Goal: Obtain resource: Obtain resource

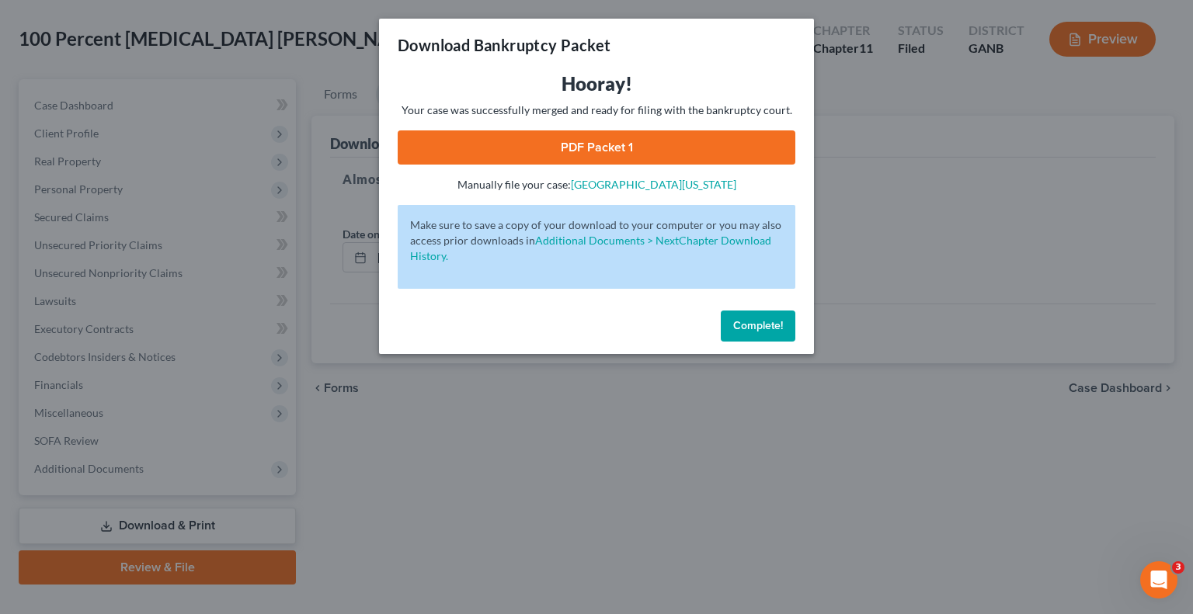
click at [738, 322] on span "Complete!" at bounding box center [758, 325] width 50 height 13
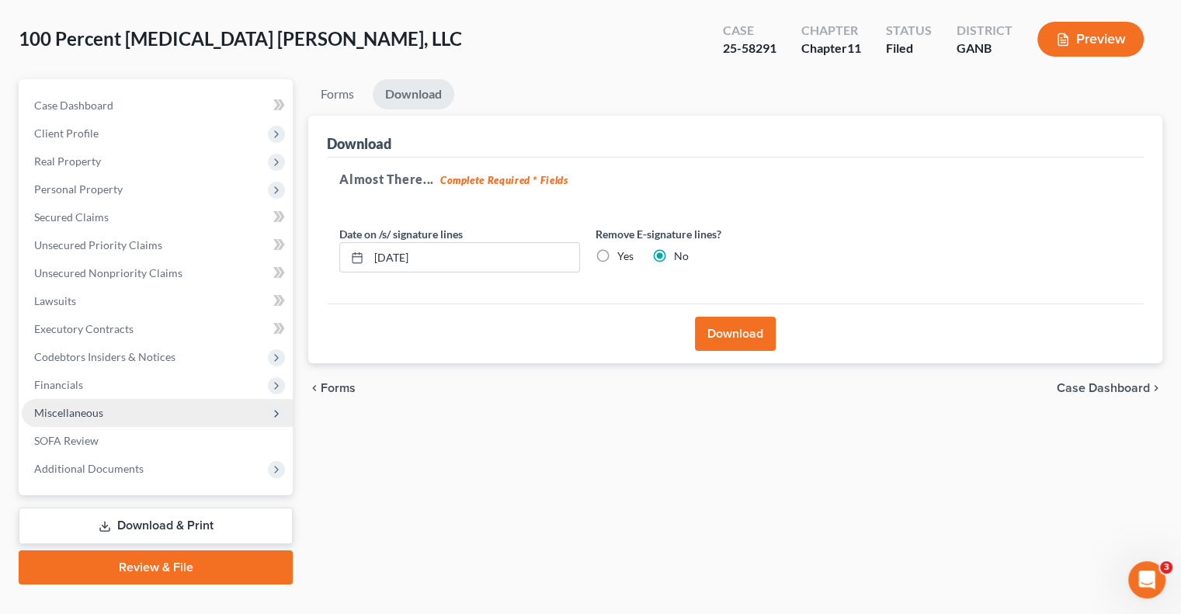
click at [112, 399] on span "Miscellaneous" at bounding box center [157, 413] width 271 height 28
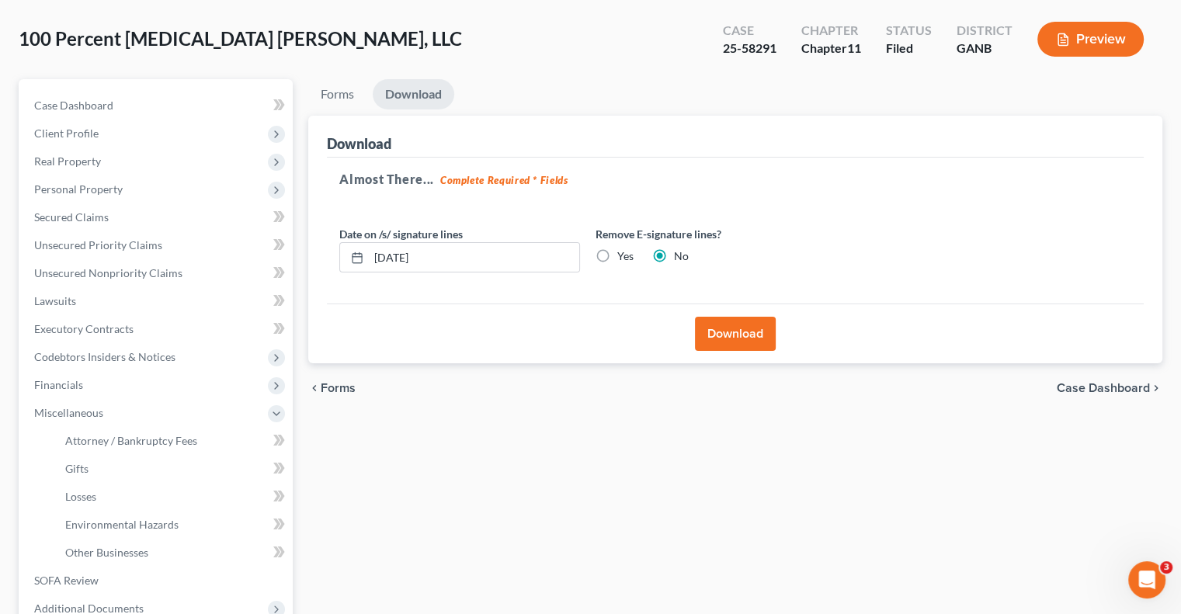
scroll to position [238, 0]
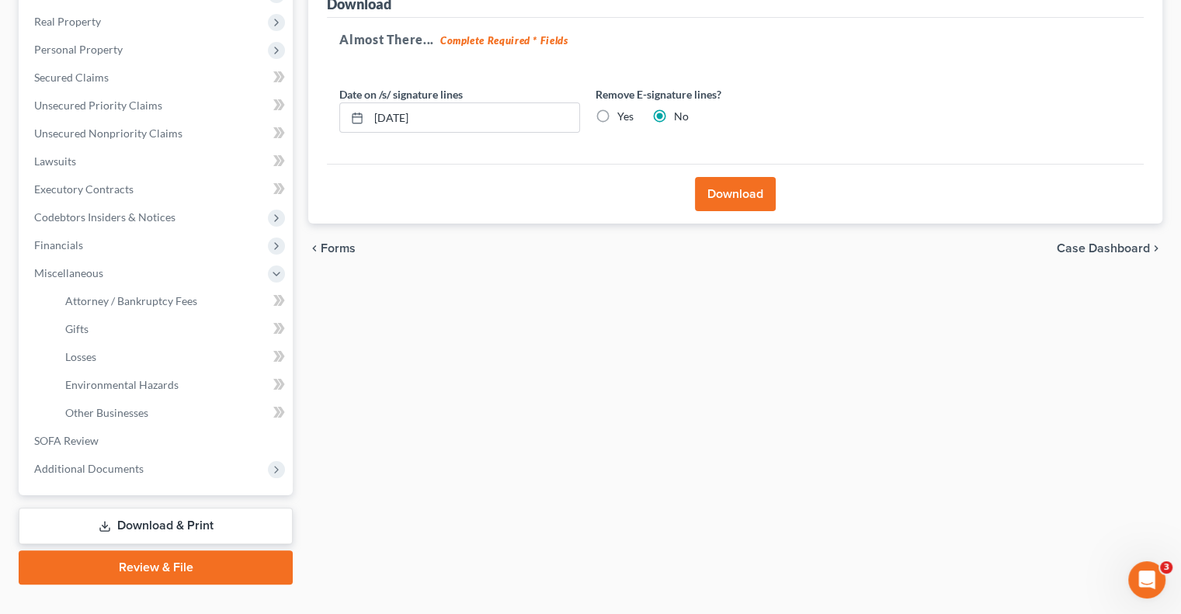
click at [158, 511] on link "Download & Print" at bounding box center [156, 526] width 274 height 36
click at [180, 508] on link "Download & Print" at bounding box center [156, 526] width 274 height 36
click at [112, 210] on span "Codebtors Insiders & Notices" at bounding box center [104, 216] width 141 height 13
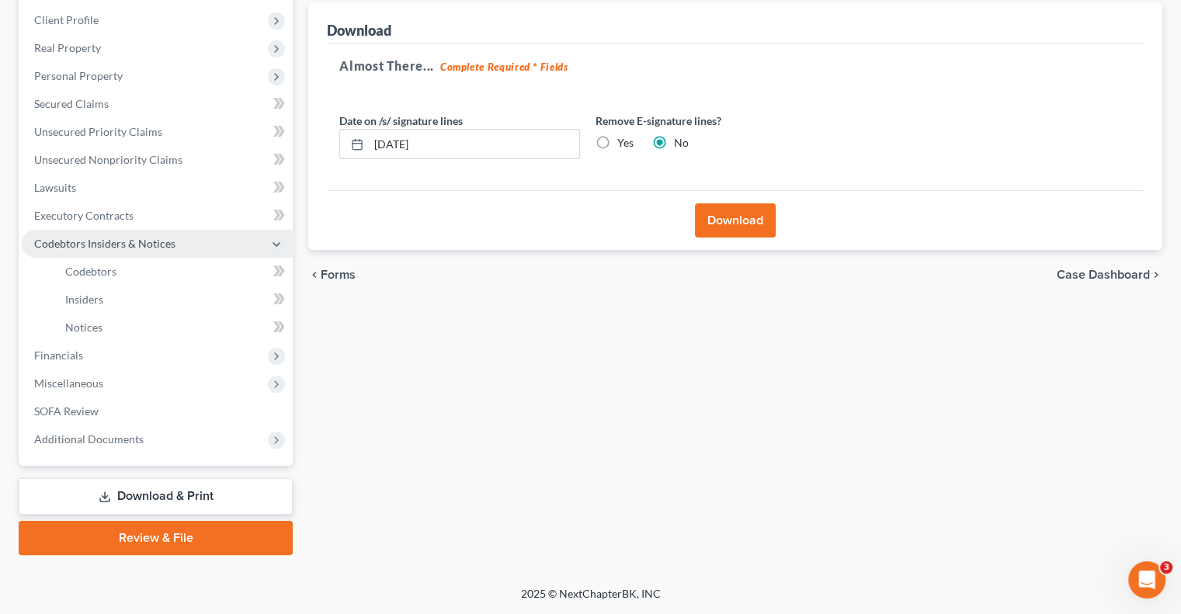
scroll to position [182, 0]
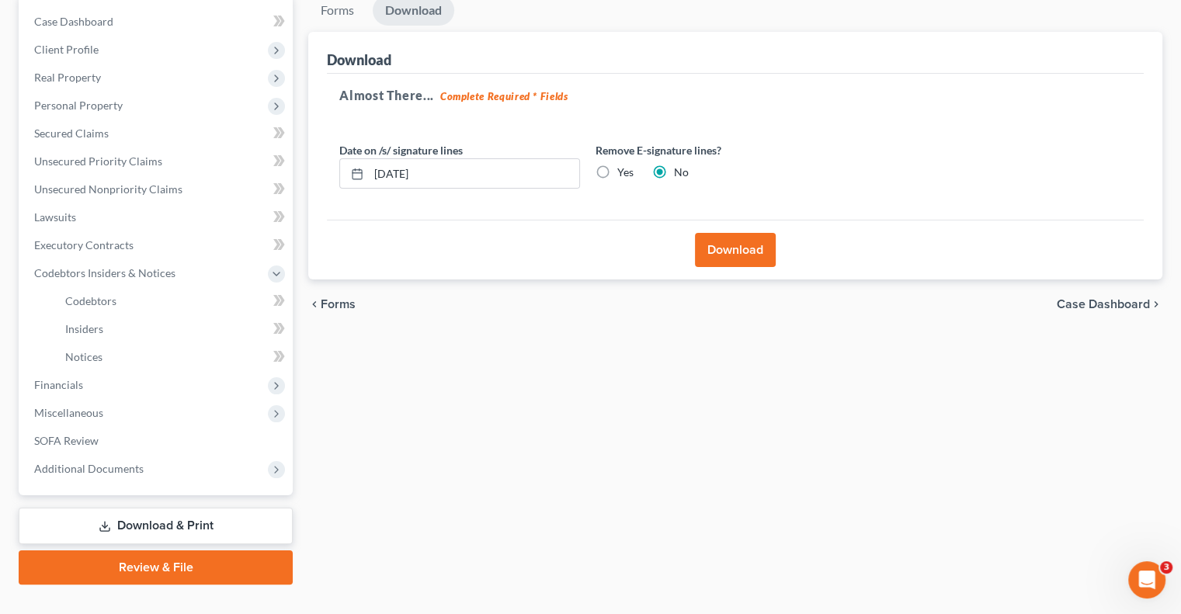
click at [139, 508] on link "Download & Print" at bounding box center [156, 526] width 274 height 36
click at [158, 508] on link "Download & Print" at bounding box center [156, 526] width 274 height 36
click at [59, 120] on link "Secured Claims" at bounding box center [157, 134] width 271 height 28
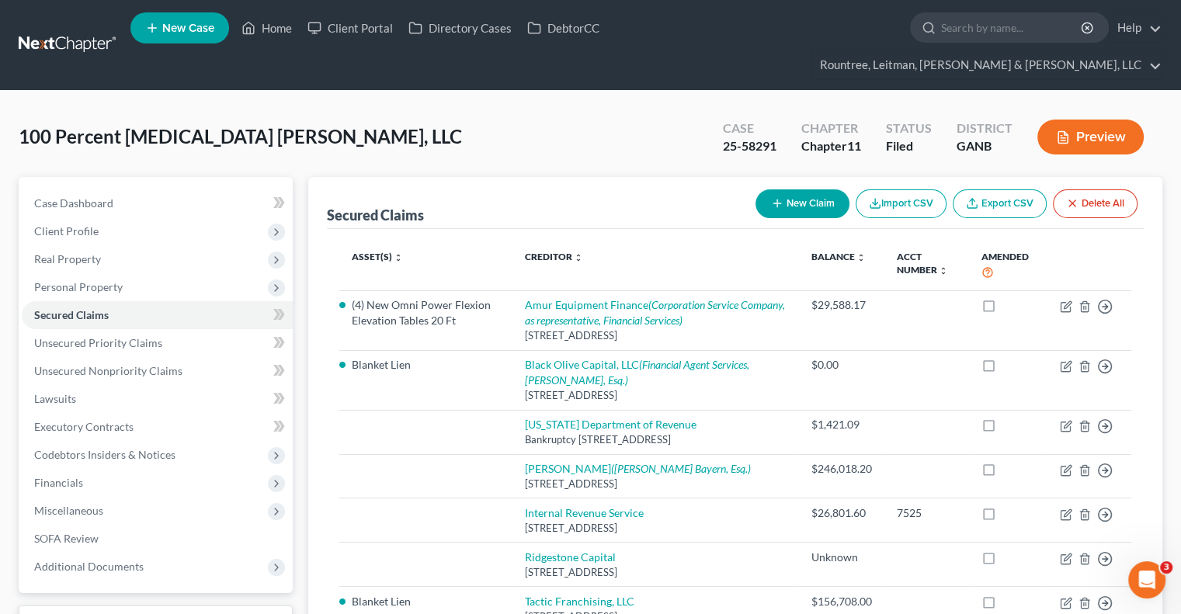
click at [136, 606] on link "Download & Print" at bounding box center [156, 624] width 274 height 36
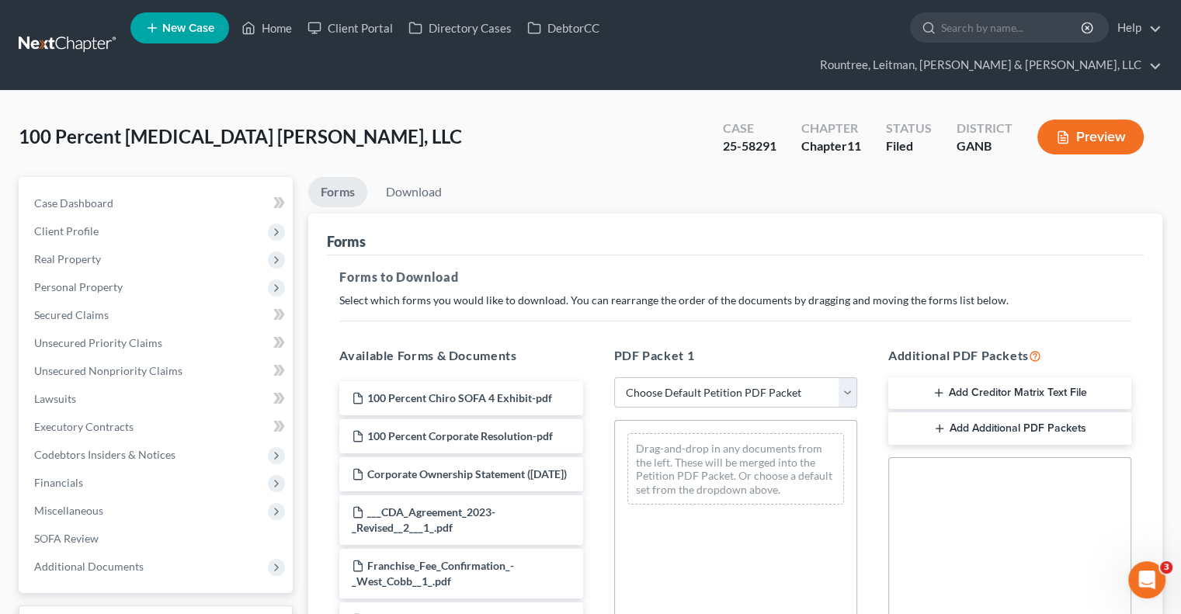
click at [1035, 377] on button "Add Creditor Matrix Text File" at bounding box center [1009, 393] width 243 height 33
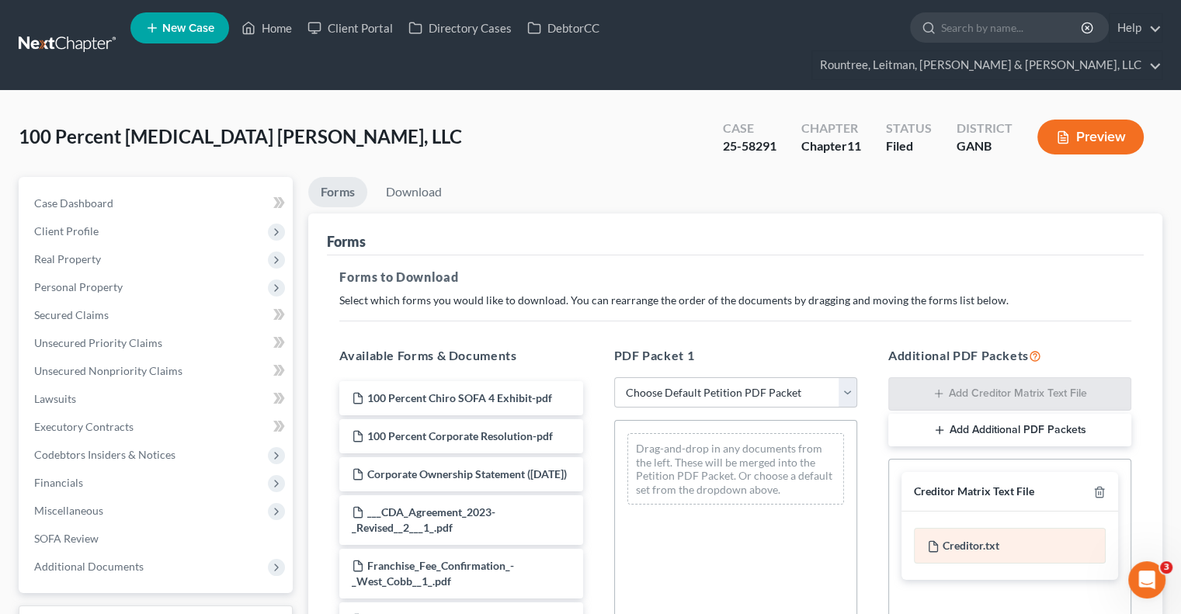
click at [987, 528] on div "Creditor.txt" at bounding box center [1010, 546] width 192 height 36
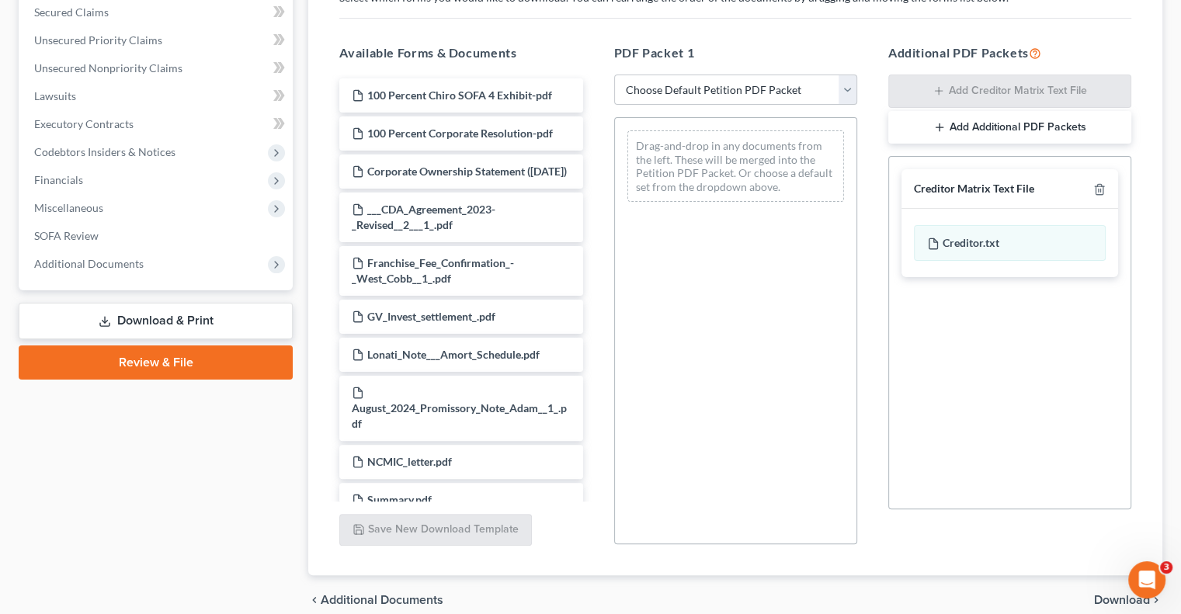
scroll to position [343, 0]
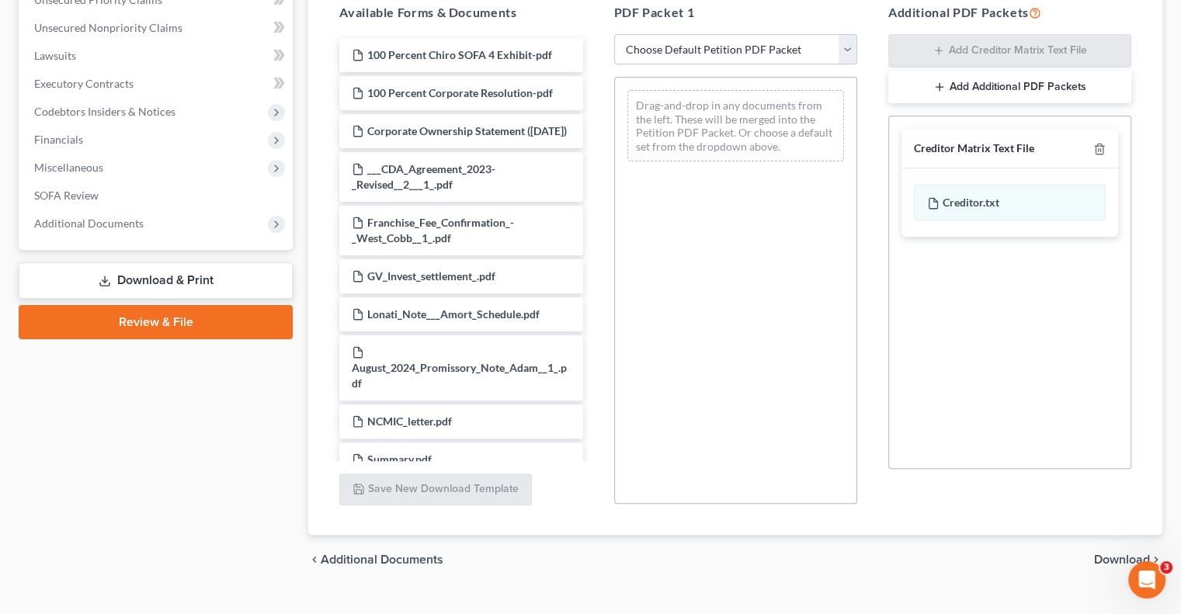
click at [1123, 554] on span "Download" at bounding box center [1122, 560] width 56 height 12
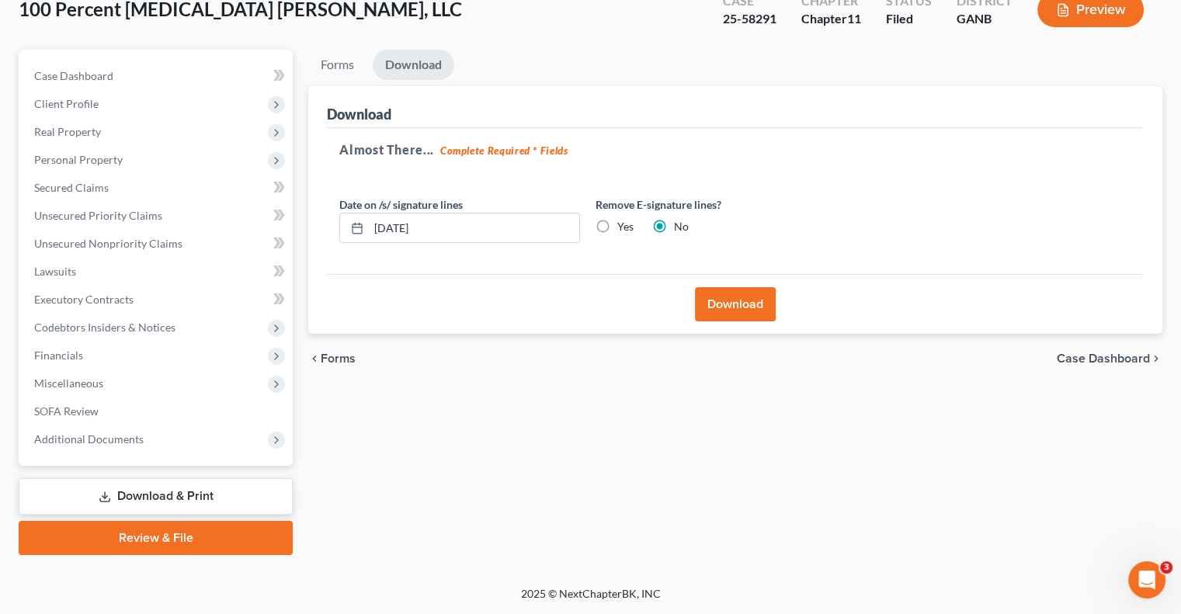
scroll to position [98, 0]
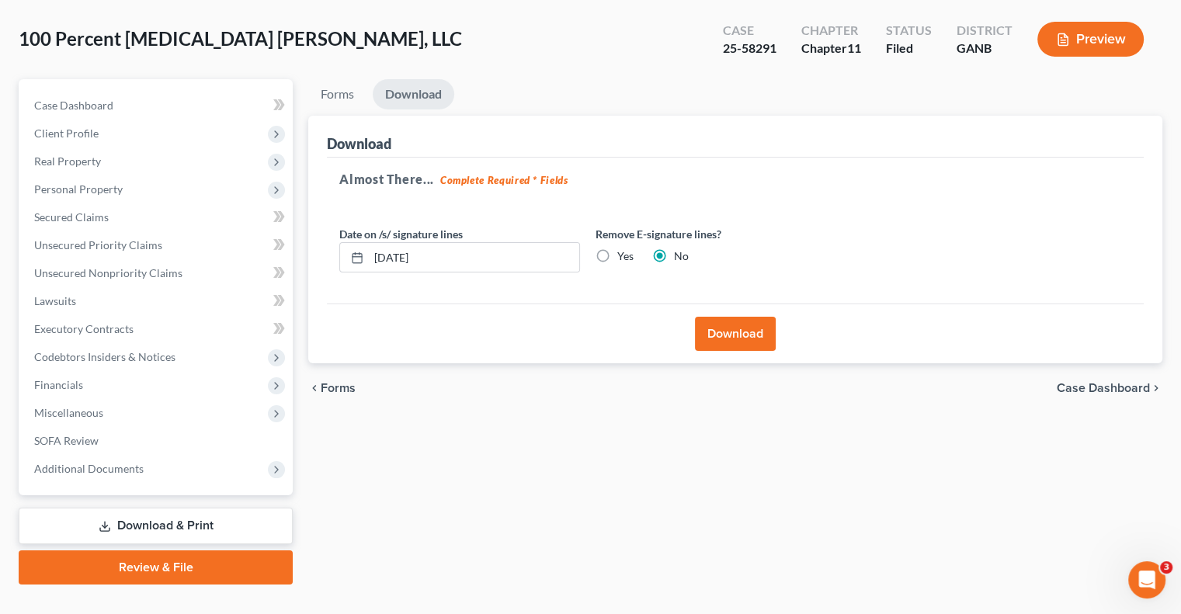
click at [730, 317] on button "Download" at bounding box center [735, 334] width 81 height 34
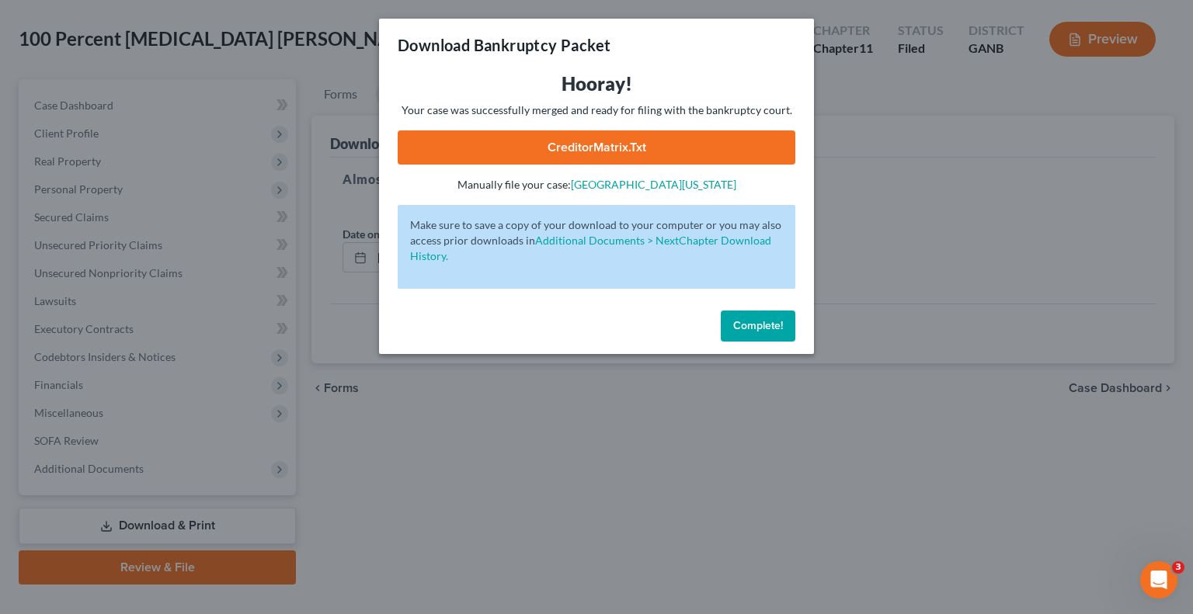
click at [611, 145] on link "CreditorMatrix.txt" at bounding box center [597, 147] width 398 height 34
click at [761, 328] on span "Complete!" at bounding box center [758, 325] width 50 height 13
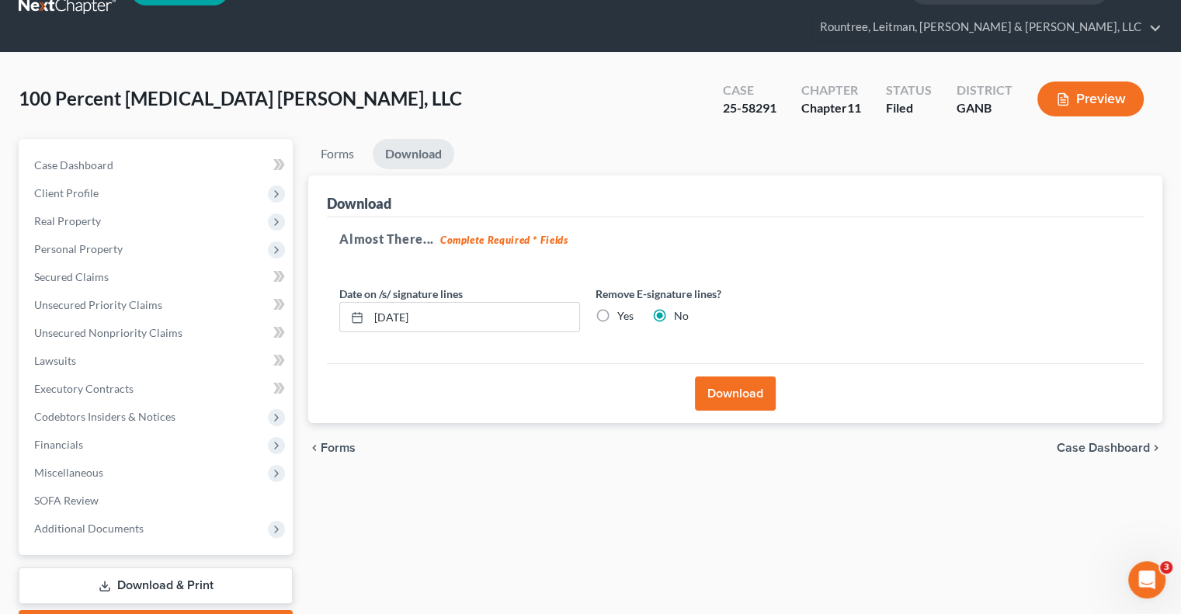
scroll to position [0, 0]
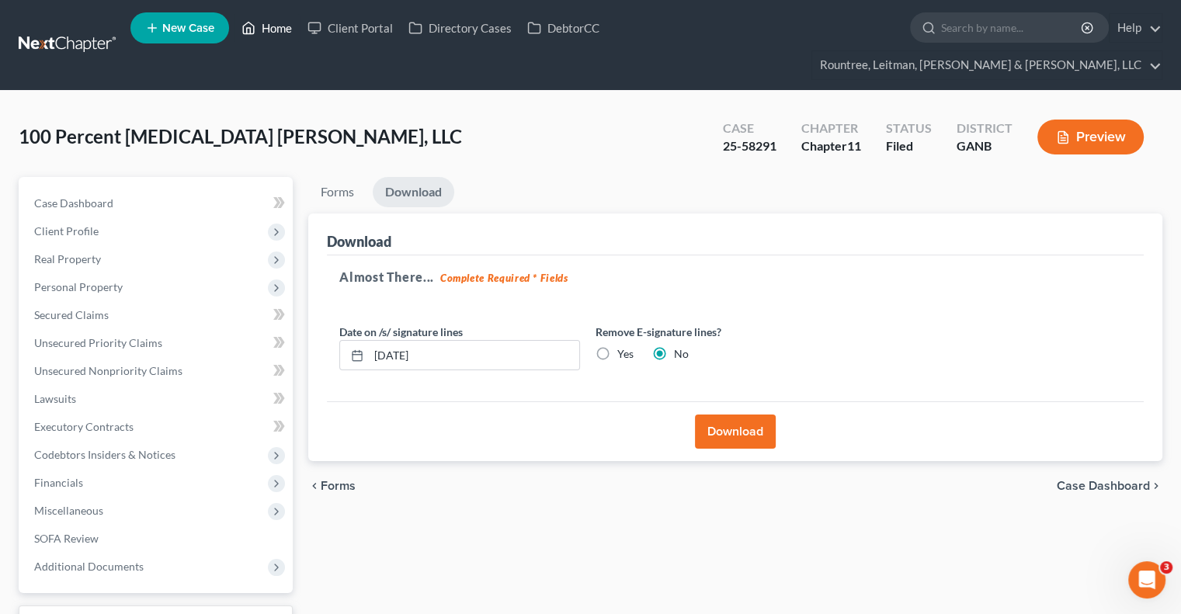
click at [264, 31] on link "Home" at bounding box center [267, 28] width 66 height 28
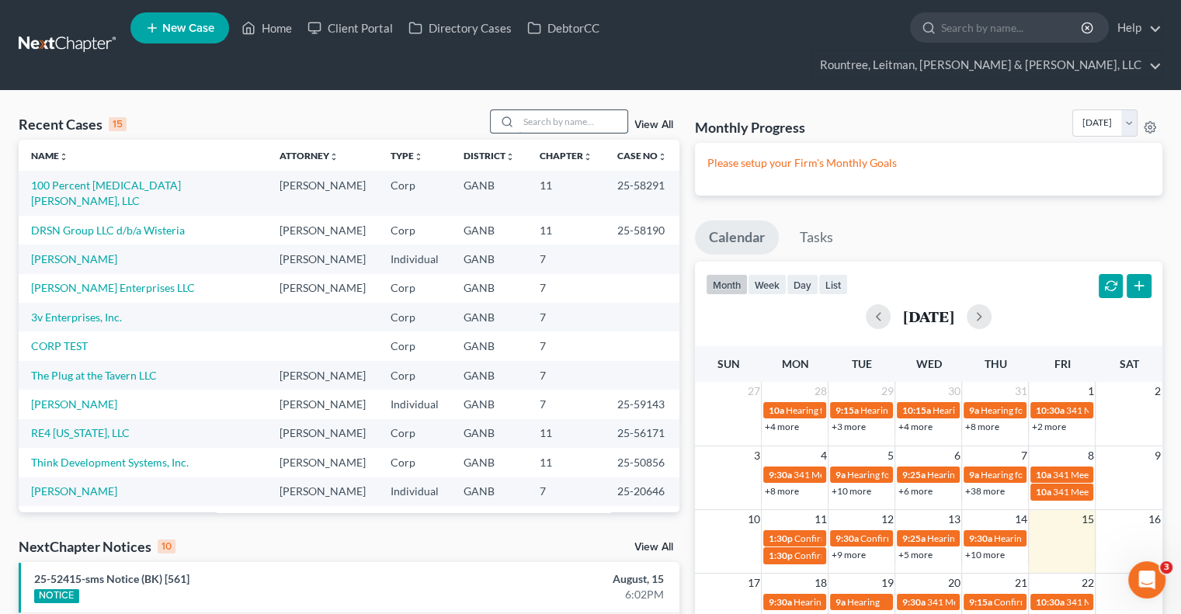
click at [541, 110] on input "search" at bounding box center [573, 121] width 109 height 23
type input "camtren"
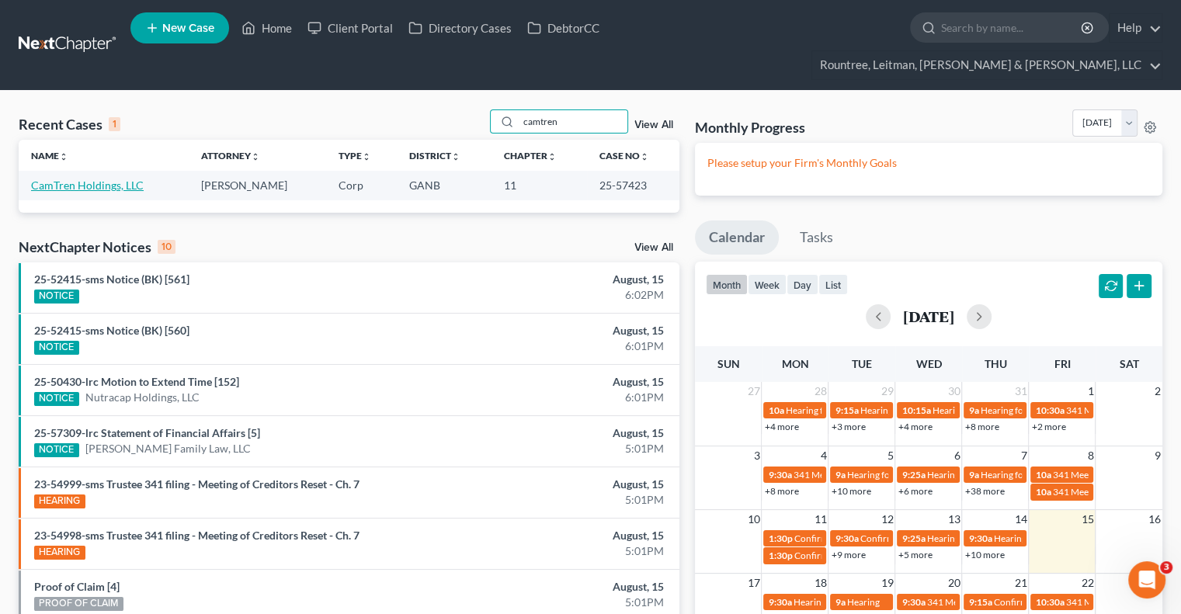
click at [93, 179] on link "CamTren Holdings, LLC" at bounding box center [87, 185] width 113 height 13
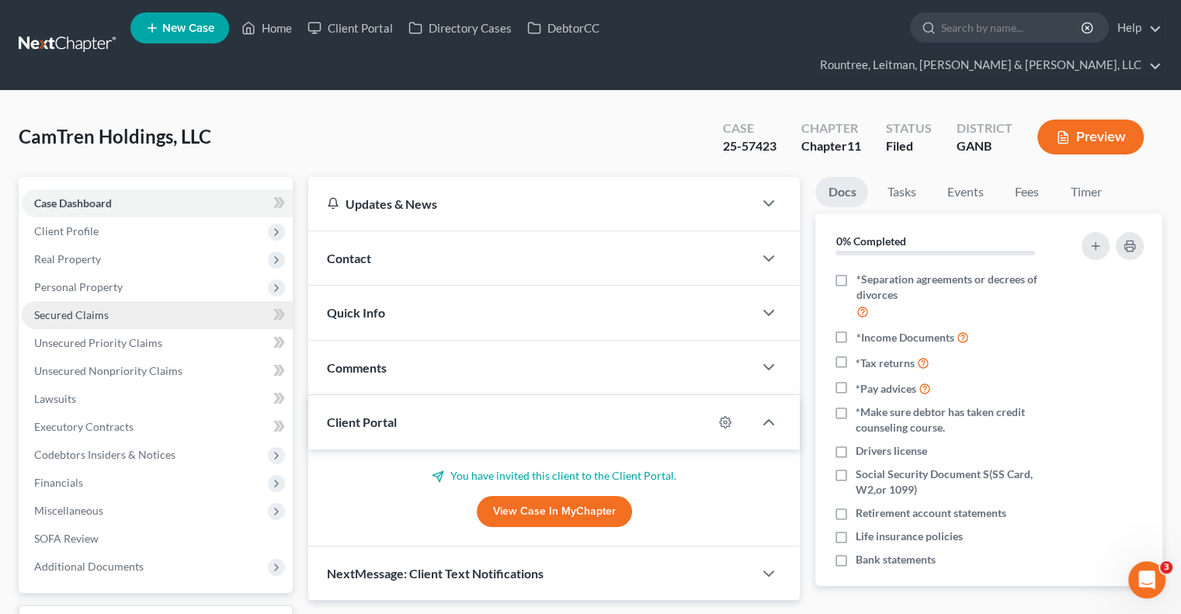
click at [96, 308] on span "Secured Claims" at bounding box center [71, 314] width 75 height 13
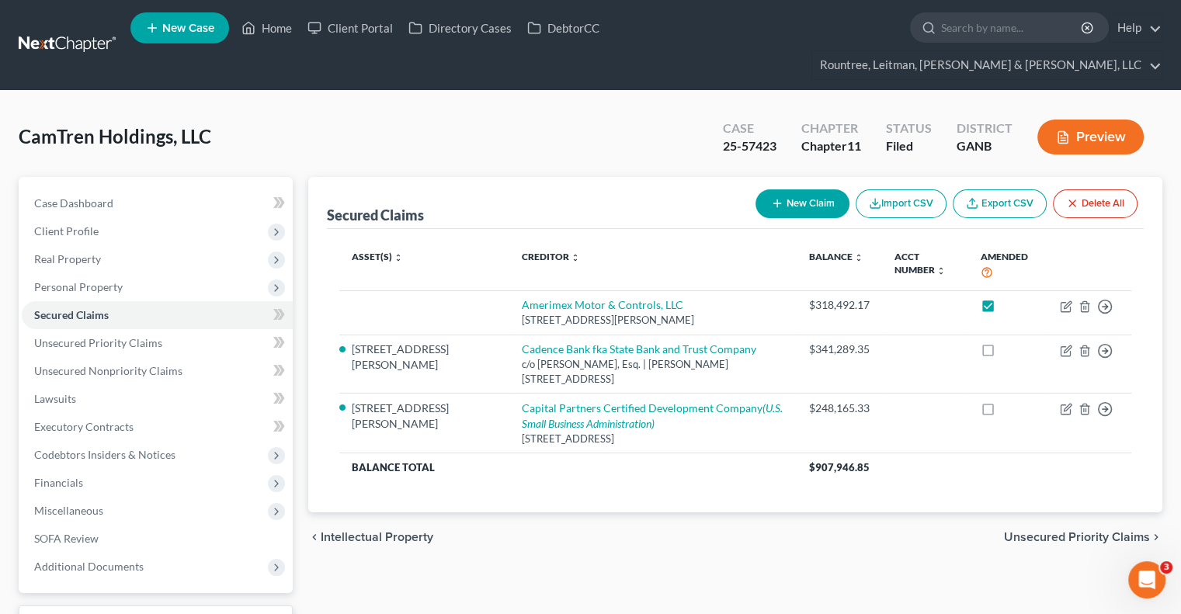
scroll to position [98, 0]
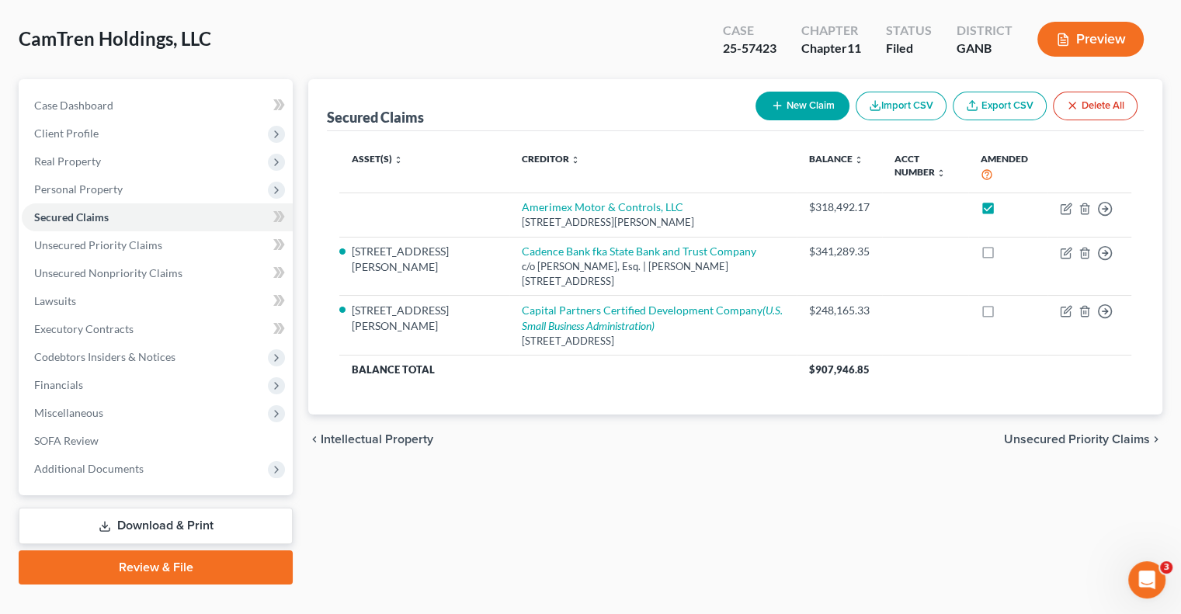
click at [155, 508] on link "Download & Print" at bounding box center [156, 526] width 274 height 36
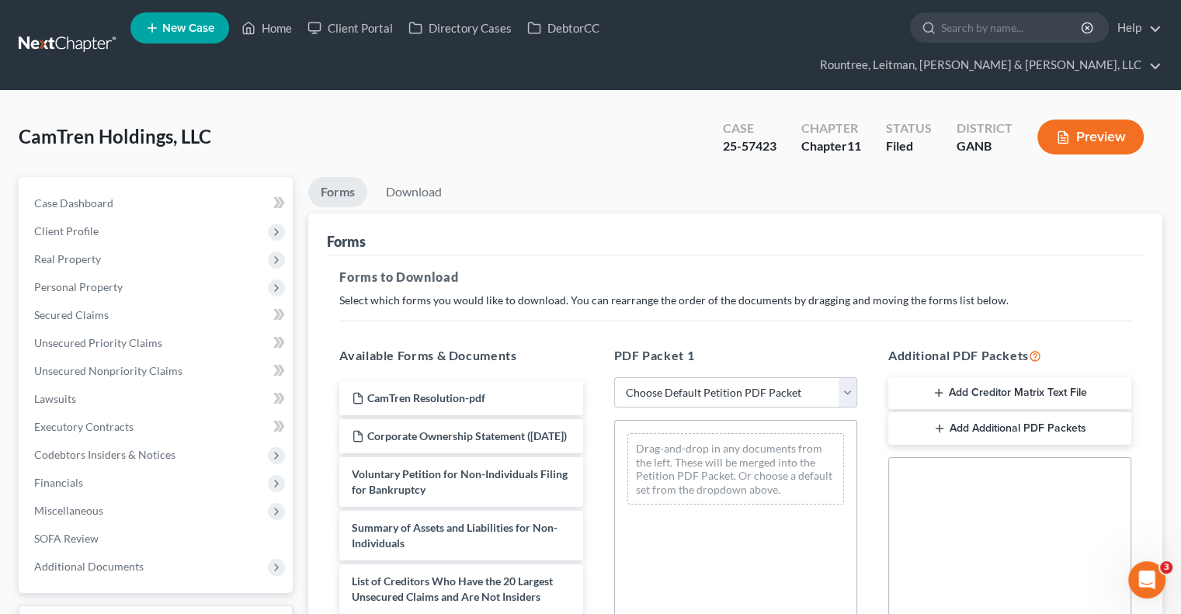
click at [1037, 377] on button "Add Creditor Matrix Text File" at bounding box center [1009, 393] width 243 height 33
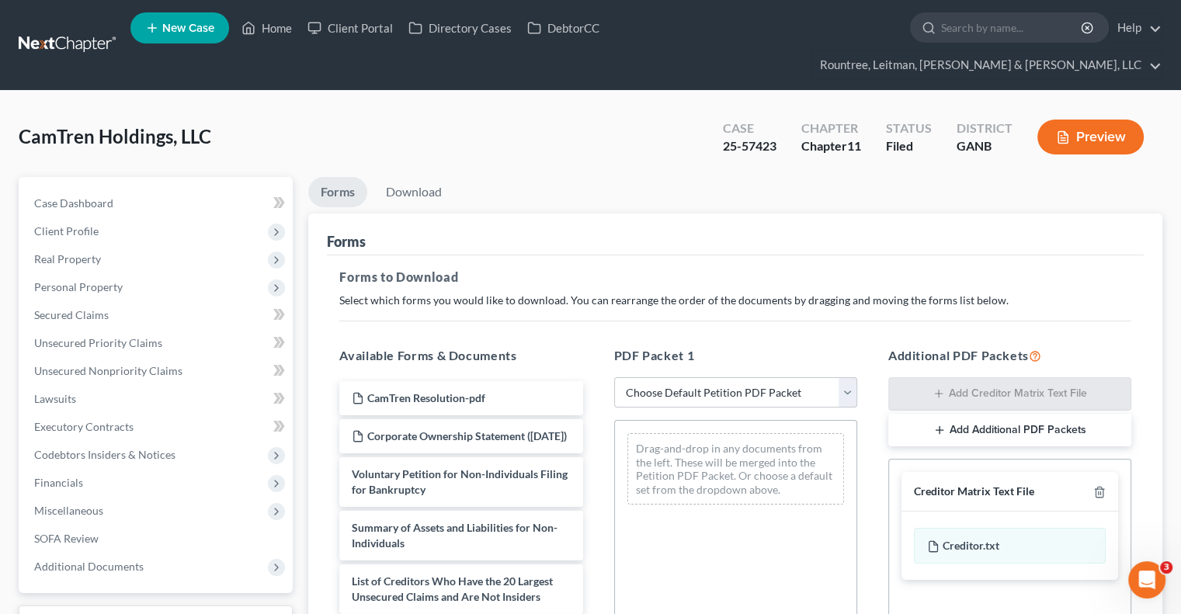
scroll to position [343, 0]
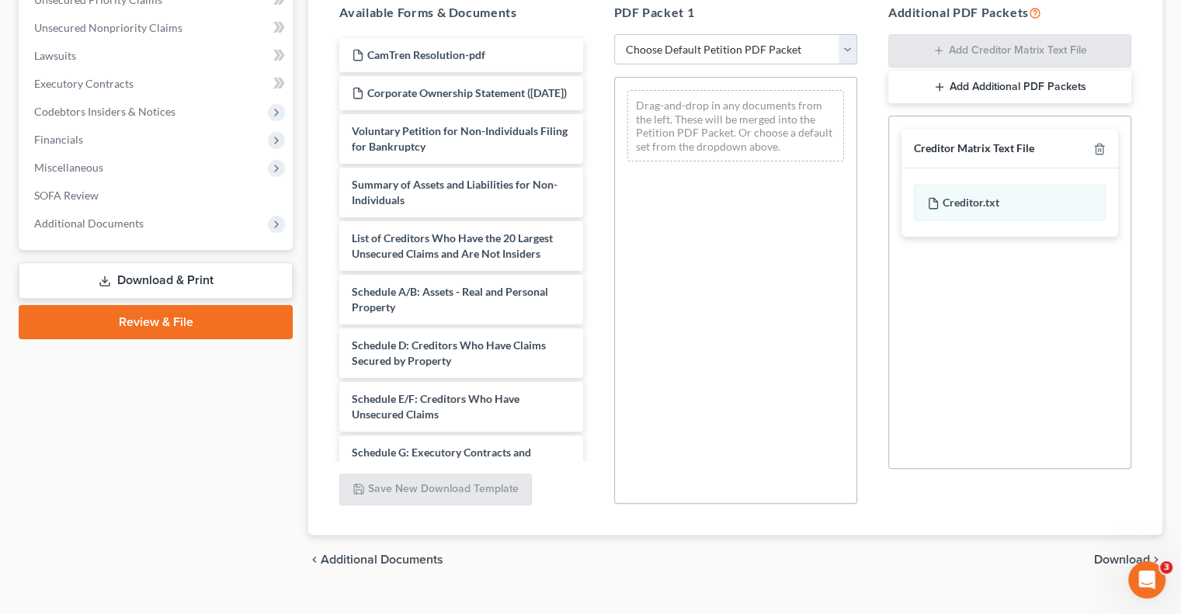
click at [1128, 554] on span "Download" at bounding box center [1122, 560] width 56 height 12
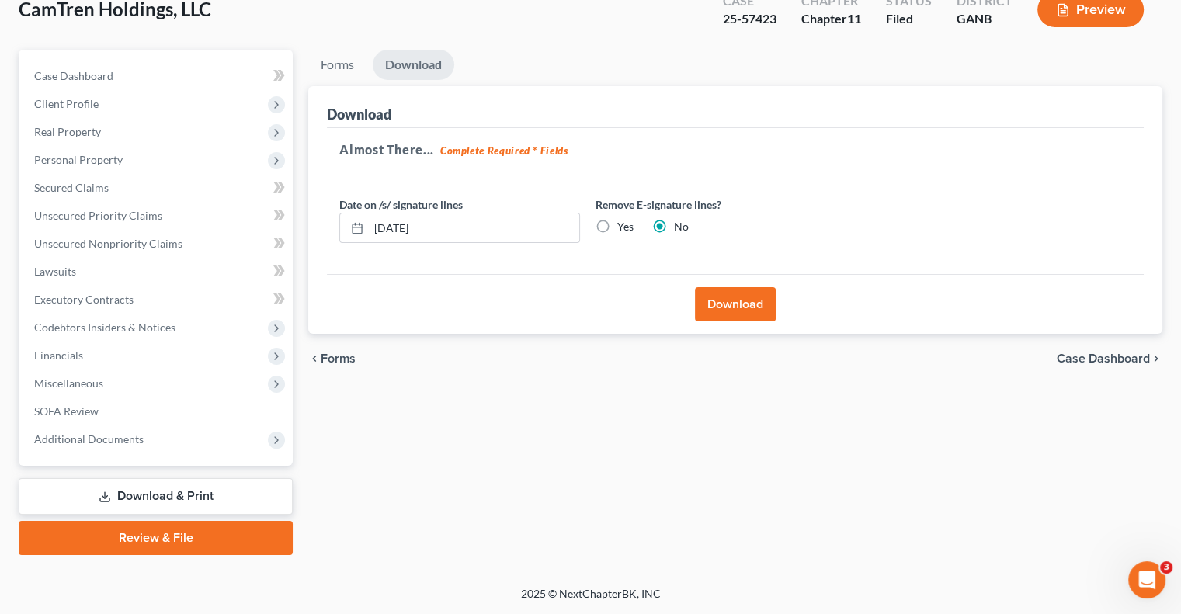
scroll to position [98, 0]
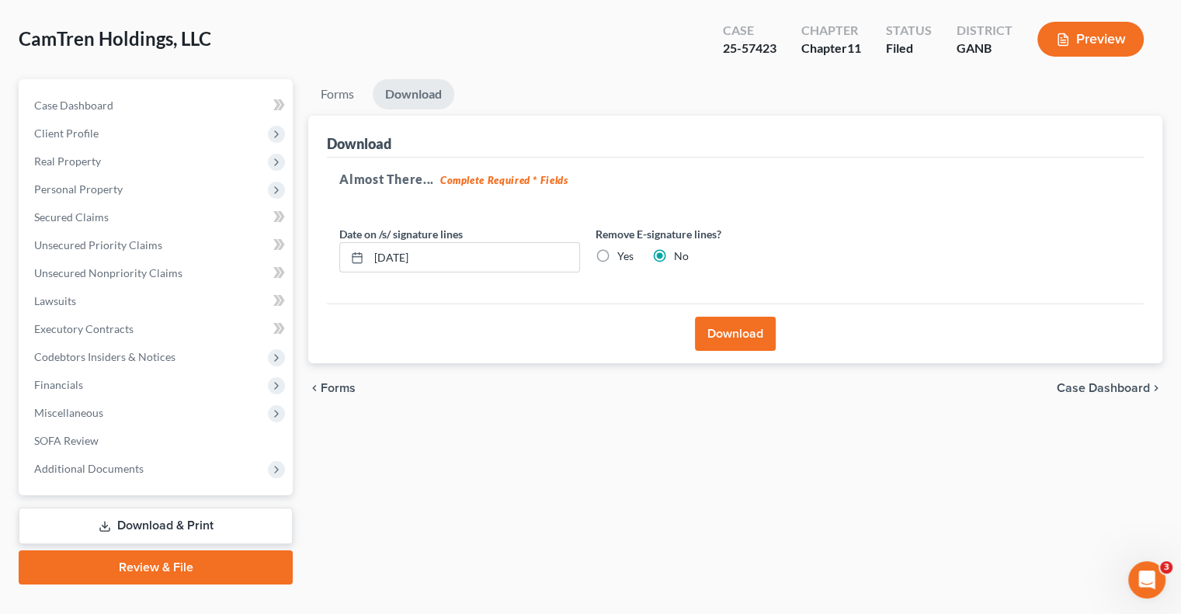
click at [755, 317] on button "Download" at bounding box center [735, 334] width 81 height 34
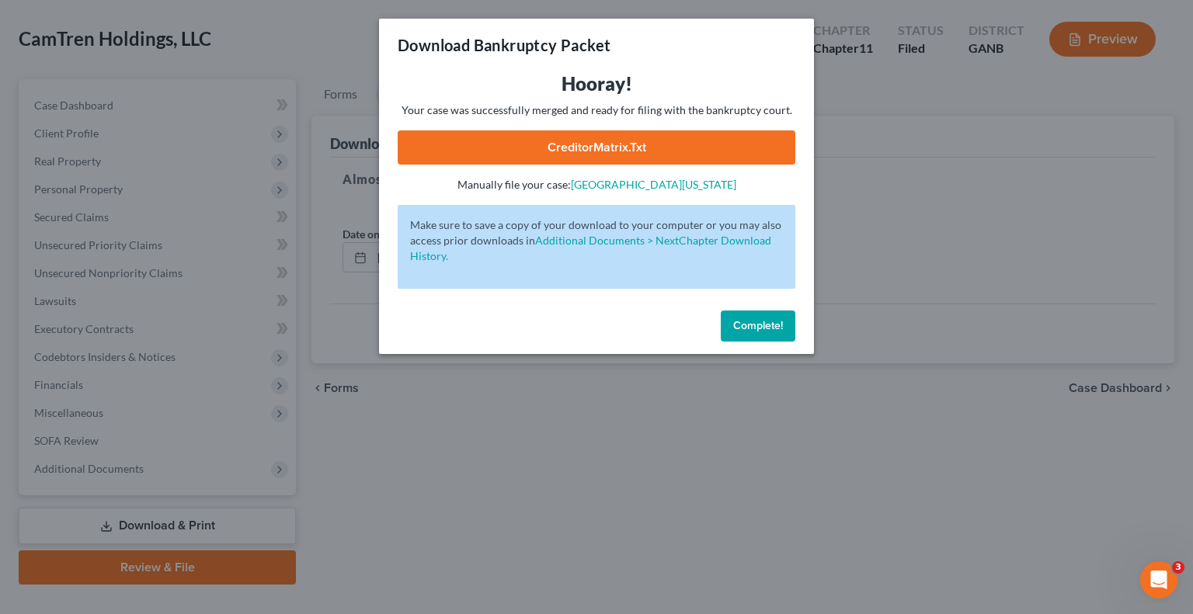
click at [605, 154] on link "CreditorMatrix.txt" at bounding box center [597, 147] width 398 height 34
click at [536, 330] on div "Complete!" at bounding box center [596, 329] width 435 height 50
click at [759, 335] on button "Complete!" at bounding box center [758, 326] width 75 height 31
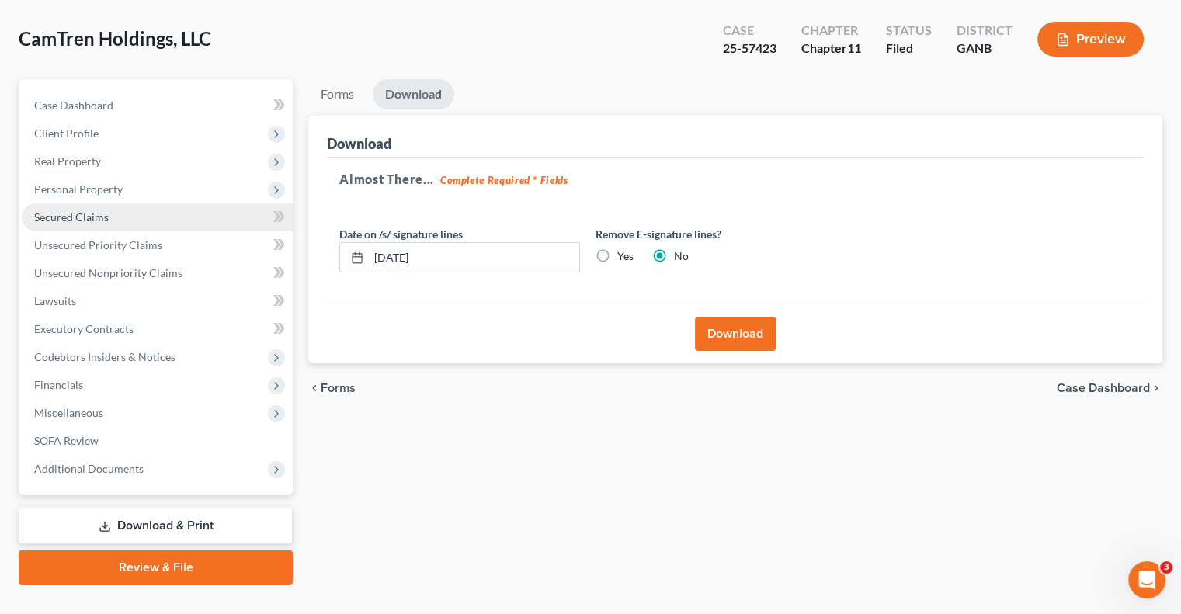
click at [87, 203] on link "Secured Claims" at bounding box center [157, 217] width 271 height 28
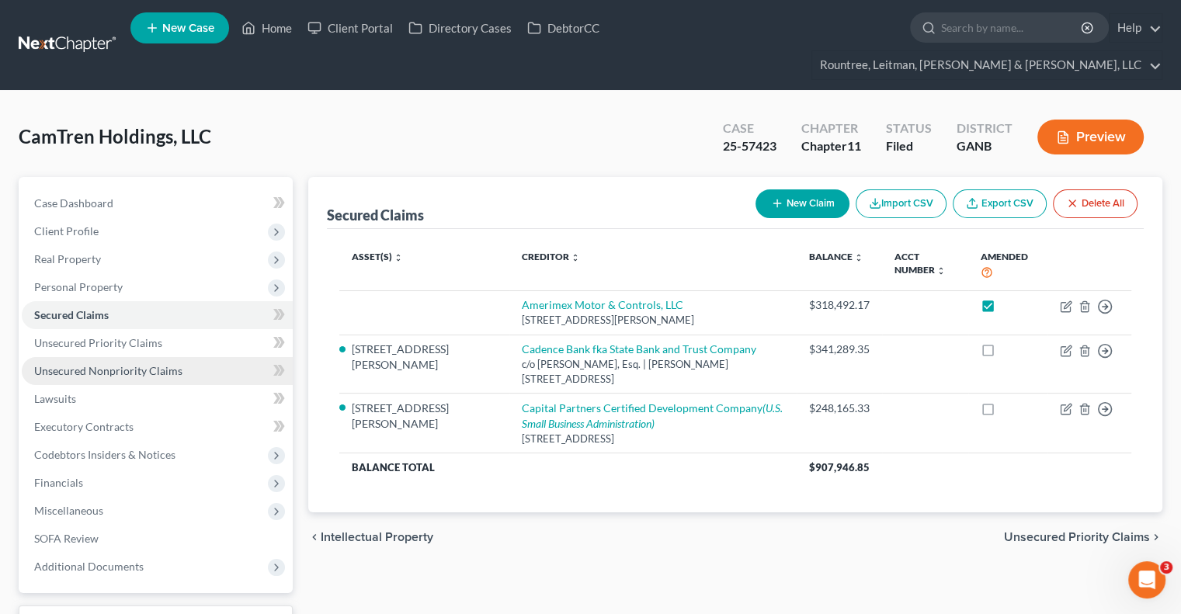
click at [102, 364] on span "Unsecured Nonpriority Claims" at bounding box center [108, 370] width 148 height 13
